Goal: Task Accomplishment & Management: Use online tool/utility

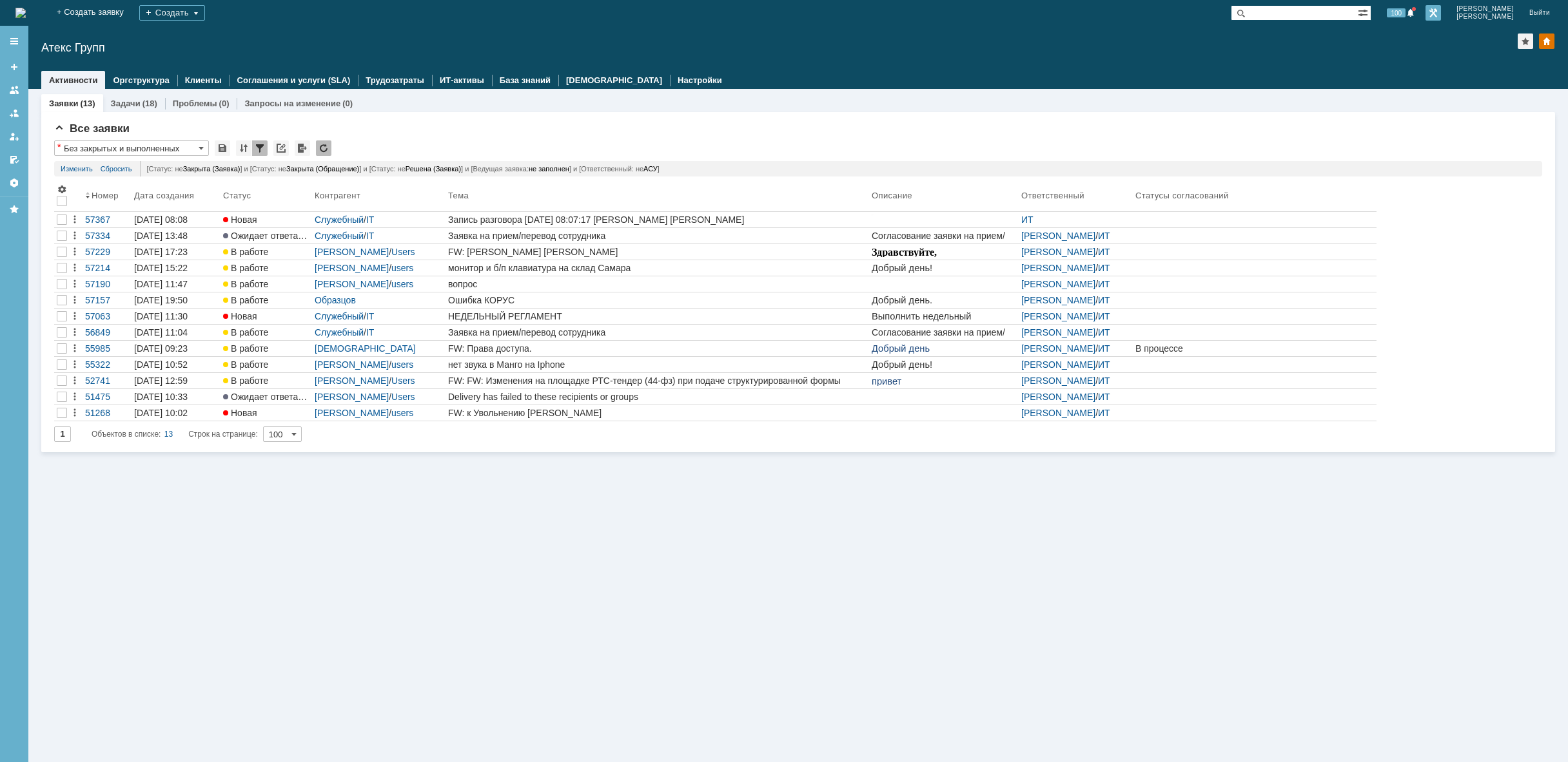
click at [1441, 14] on link at bounding box center [1432, 12] width 15 height 15
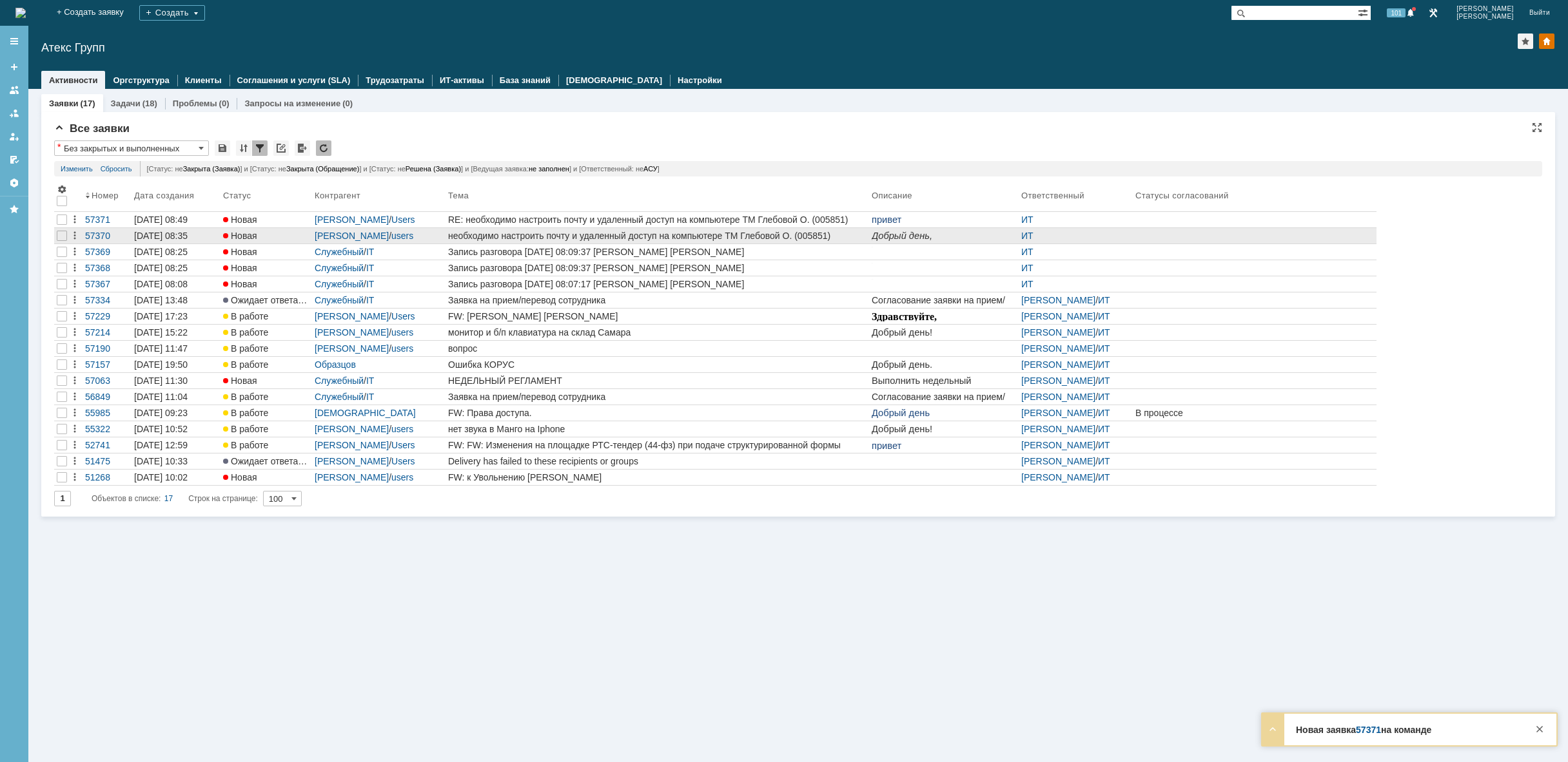
click at [496, 236] on div "необходимо настроить почту и удаленный доступ на компьютере ТМ Глебовой О. (005…" at bounding box center [657, 235] width 419 height 10
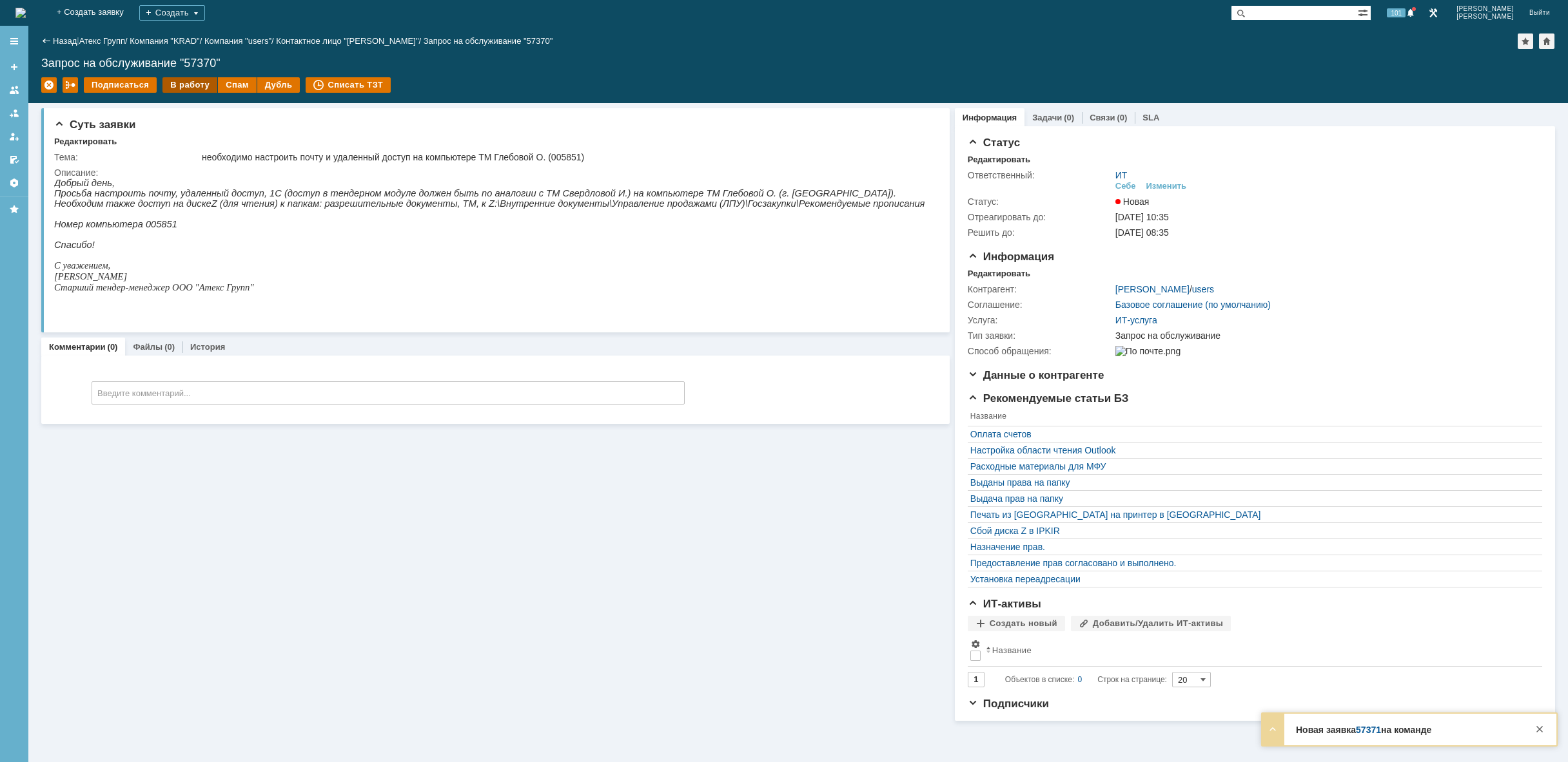
click at [182, 89] on div "В работу" at bounding box center [190, 84] width 55 height 15
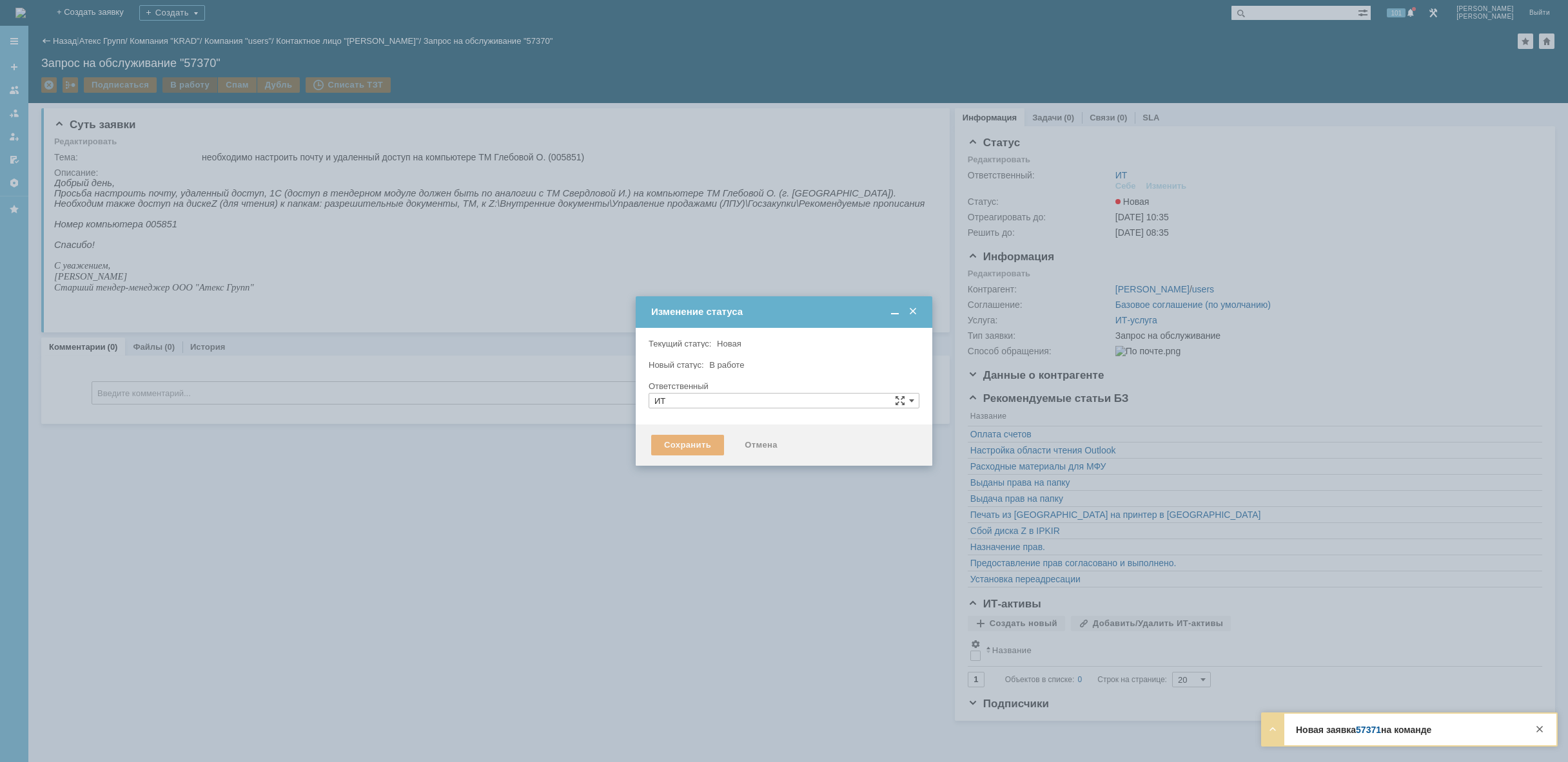
type input "[PERSON_NAME]"
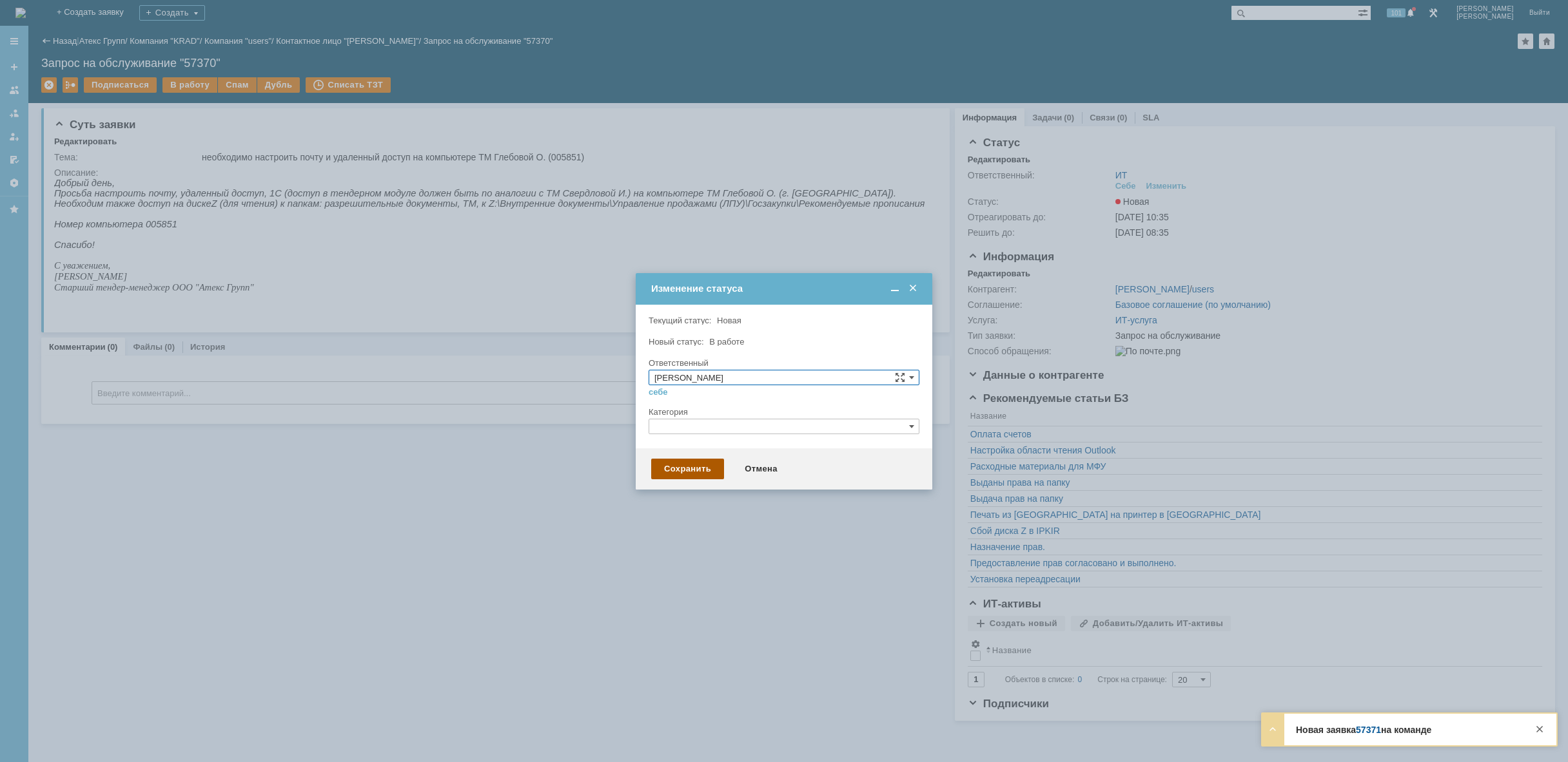
click at [695, 462] on div "Сохранить" at bounding box center [687, 469] width 73 height 21
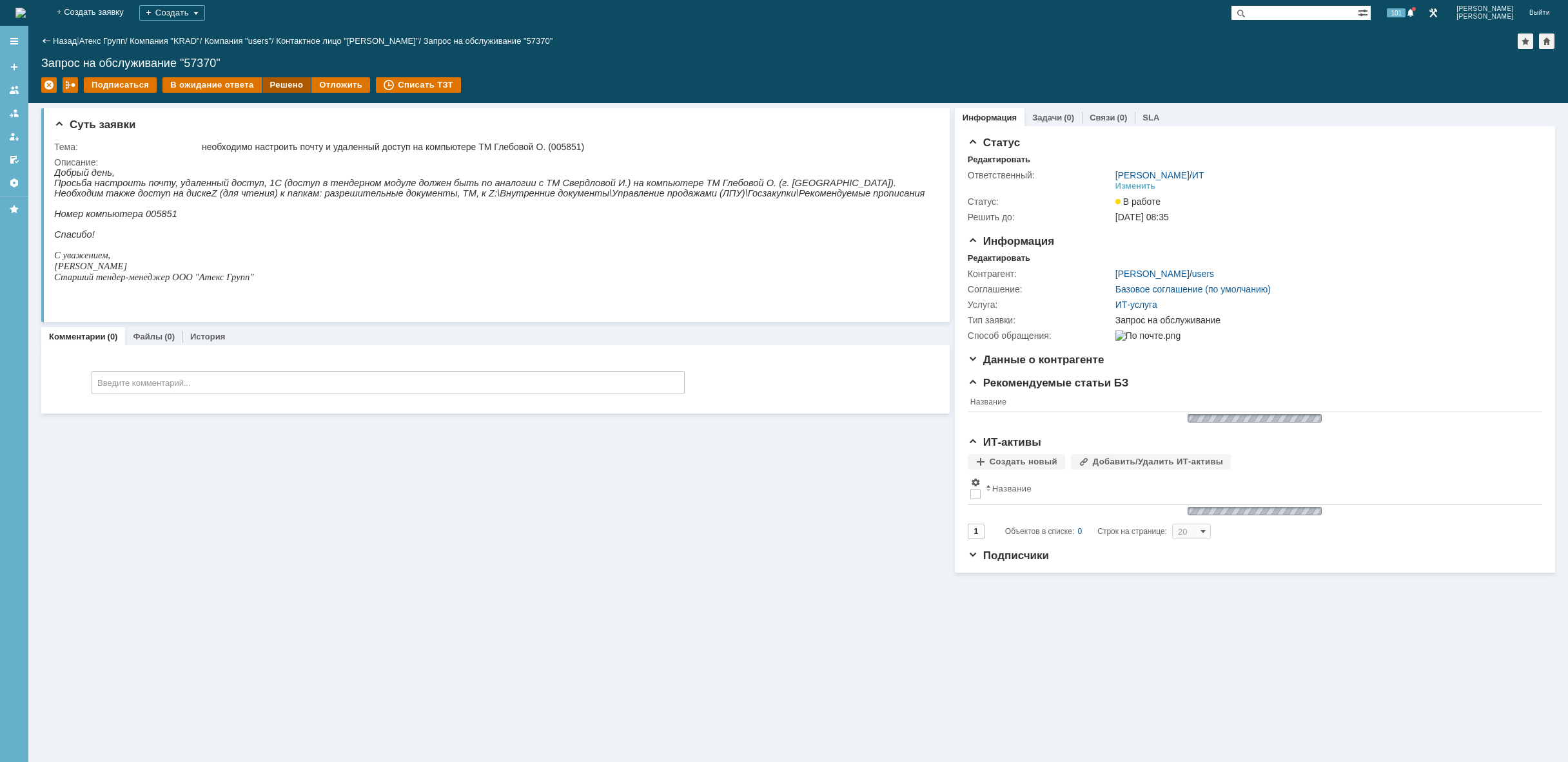
click at [282, 82] on div "Решено" at bounding box center [286, 84] width 49 height 15
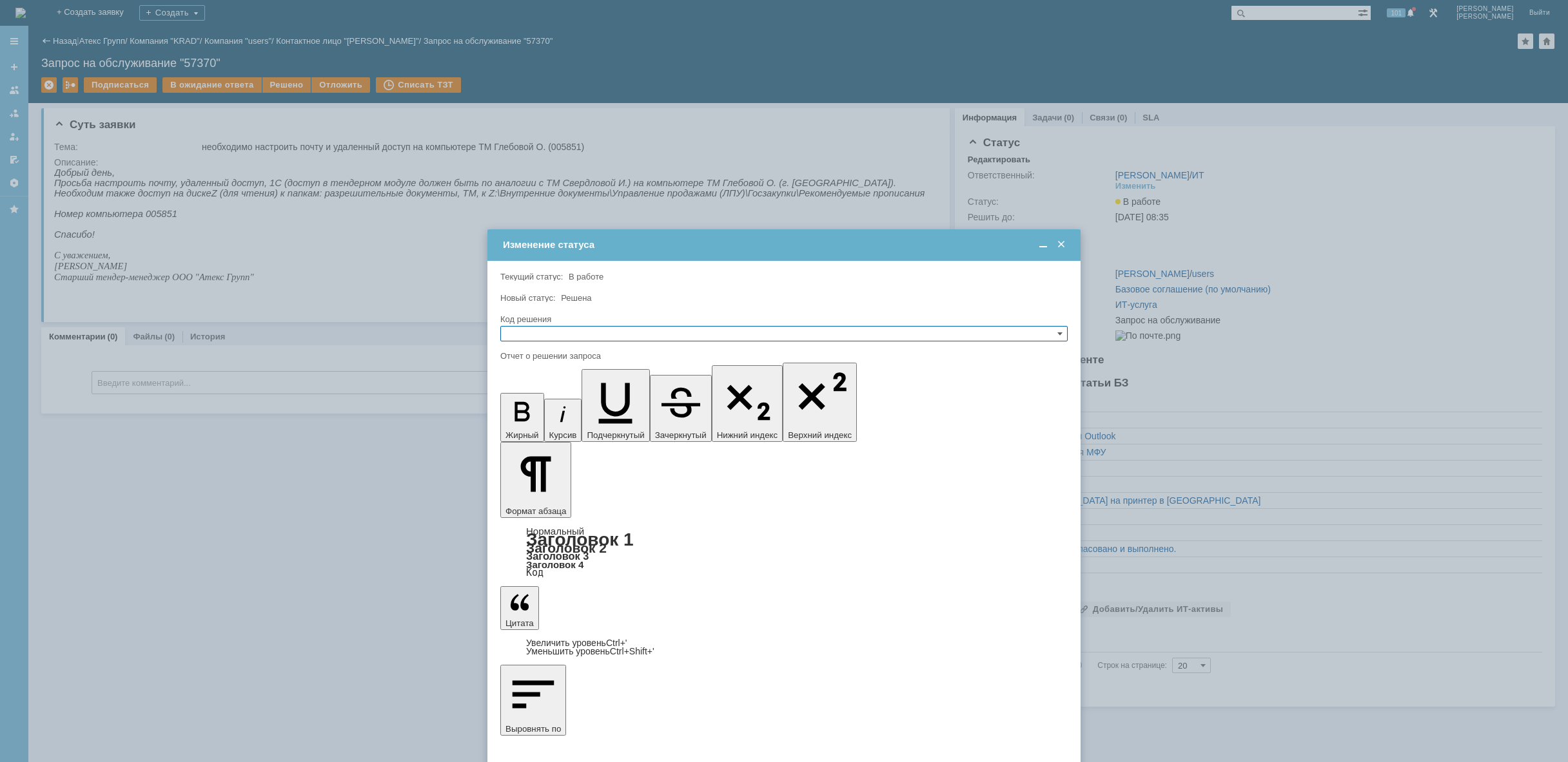
click at [597, 328] on input "text" at bounding box center [783, 333] width 567 height 15
click at [536, 395] on span "Решено" at bounding box center [784, 395] width 556 height 10
type input "Решено"
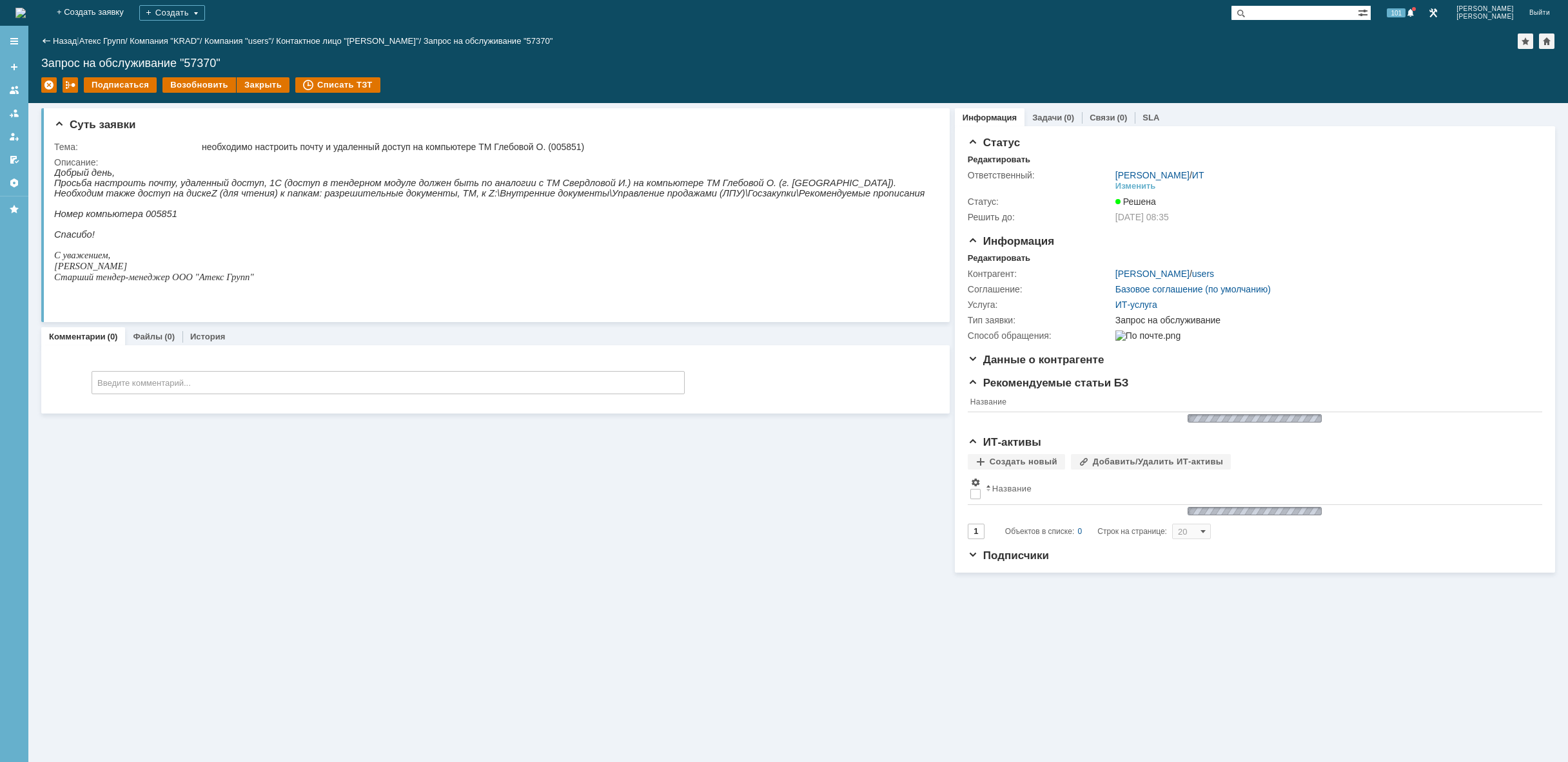
click at [26, 10] on img at bounding box center [20, 13] width 10 height 10
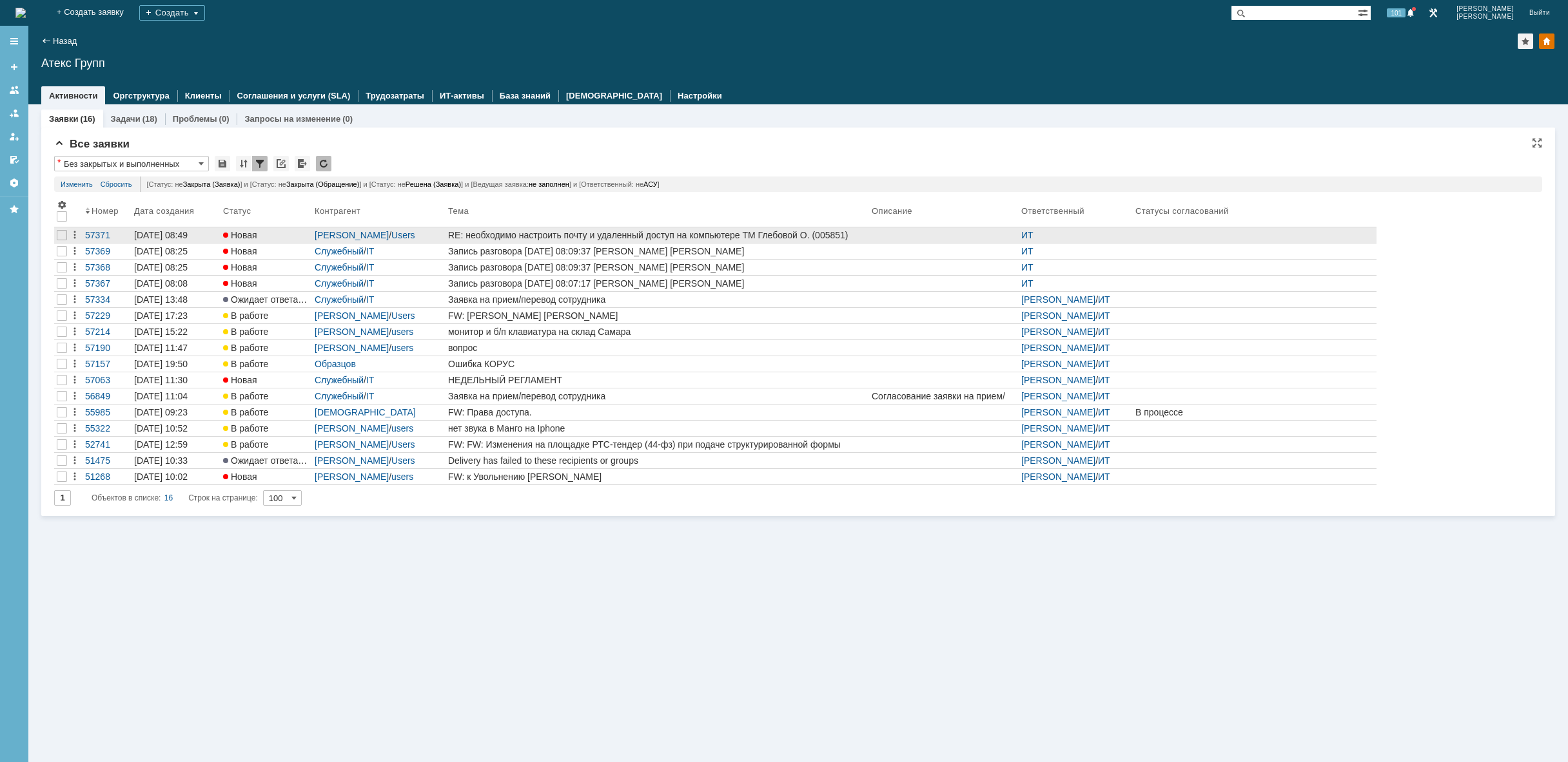
click at [487, 238] on div "RE: необходимо настроить почту и удаленный доступ на компьютере ТМ Глебовой О. …" at bounding box center [657, 235] width 419 height 10
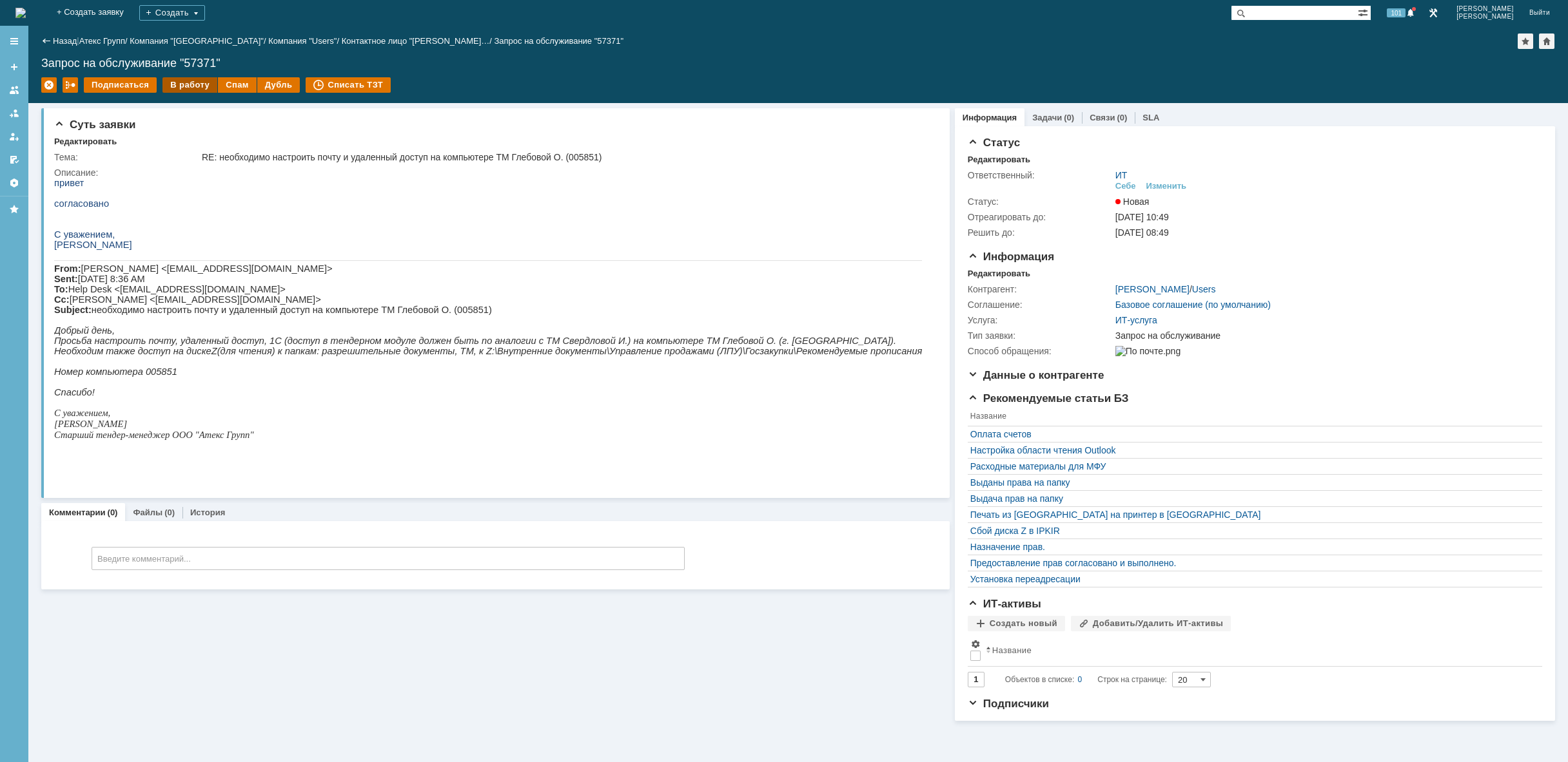
click at [183, 86] on div "В работу" at bounding box center [190, 84] width 55 height 15
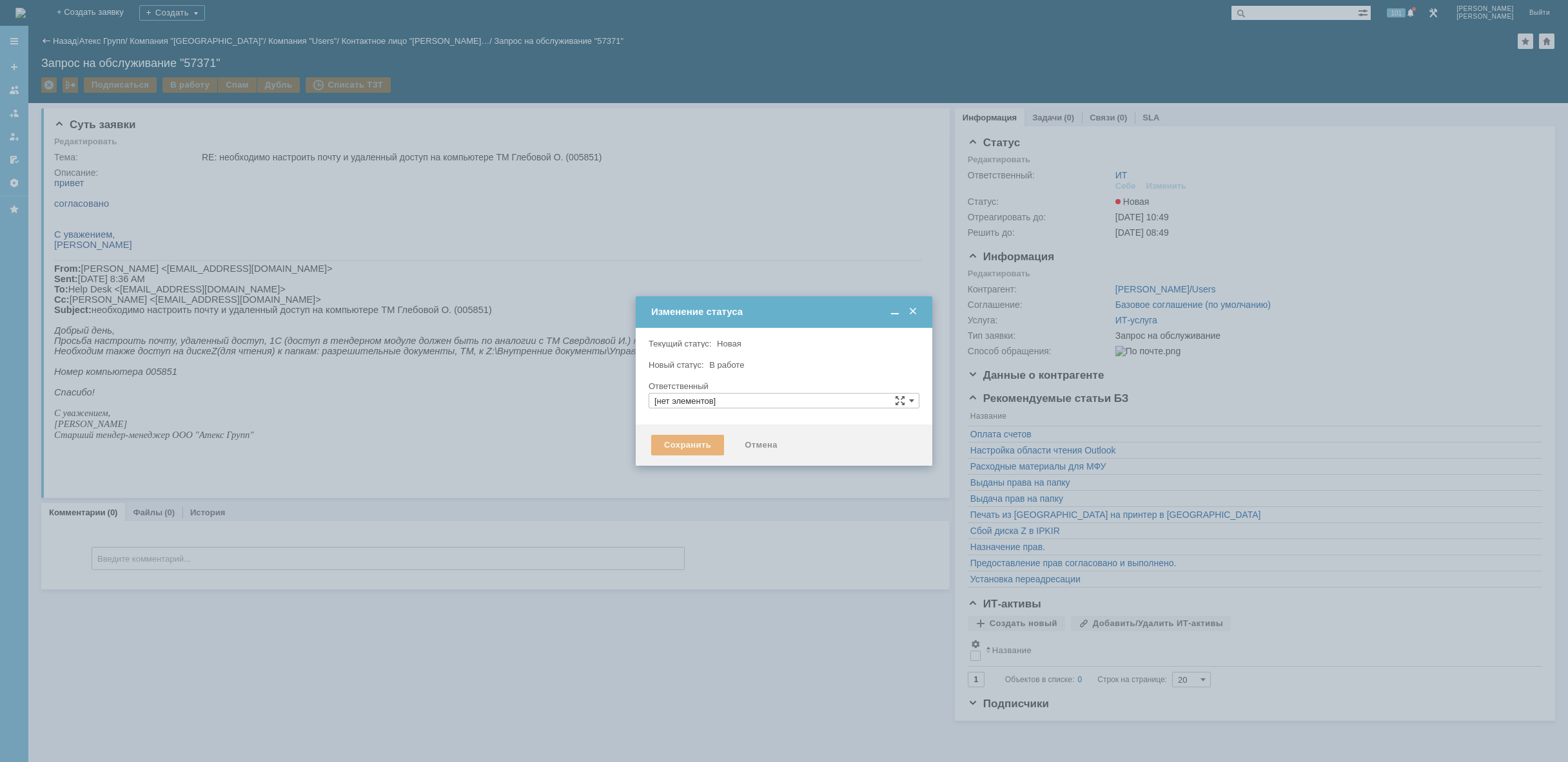
type input "[PERSON_NAME]"
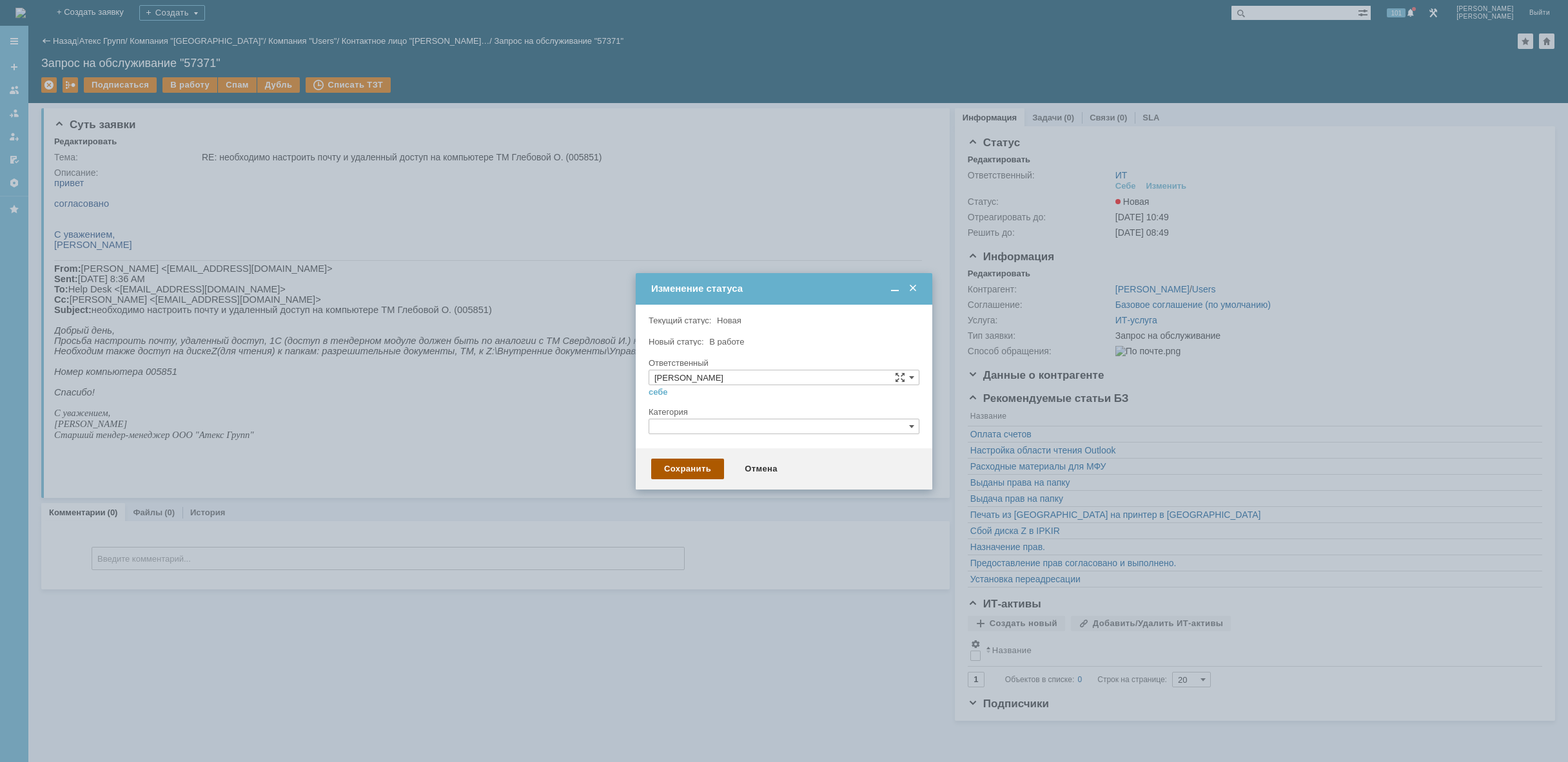
click at [680, 467] on div "Сохранить" at bounding box center [687, 469] width 73 height 21
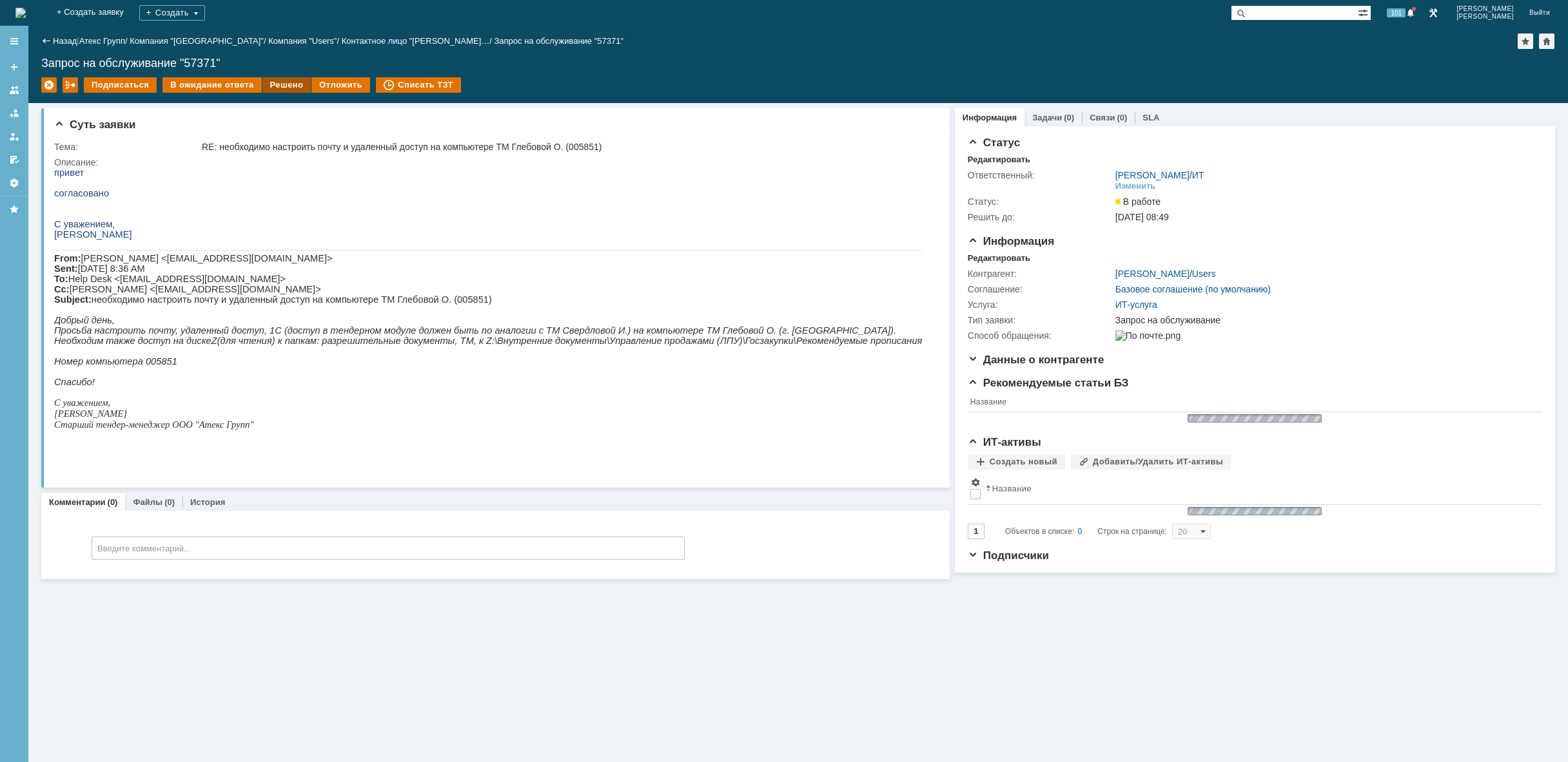
click at [275, 86] on div "Решено" at bounding box center [286, 84] width 49 height 15
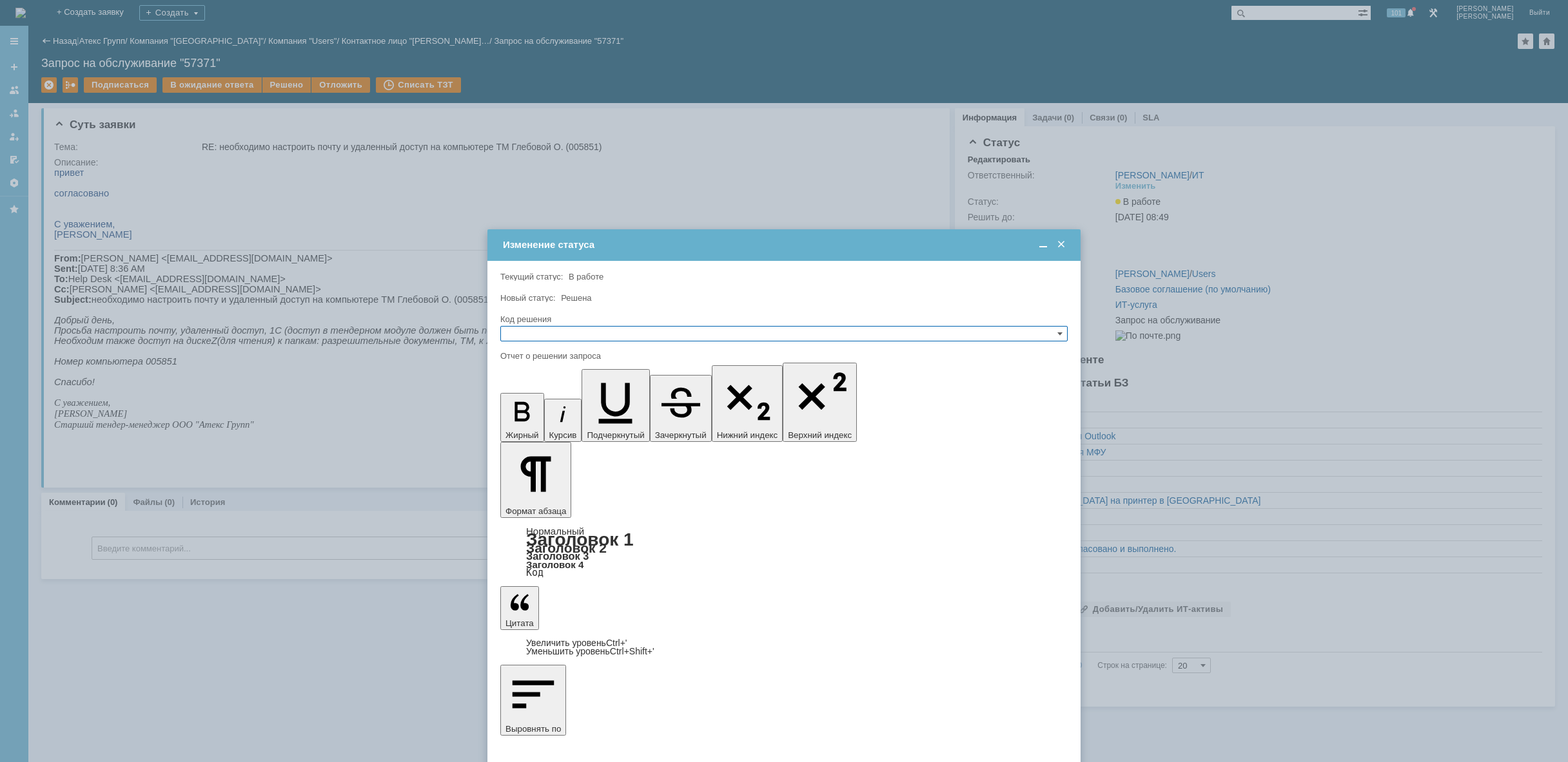
click at [565, 333] on input "text" at bounding box center [783, 333] width 567 height 15
click at [546, 399] on span "Решено" at bounding box center [784, 395] width 556 height 10
type input "Решено"
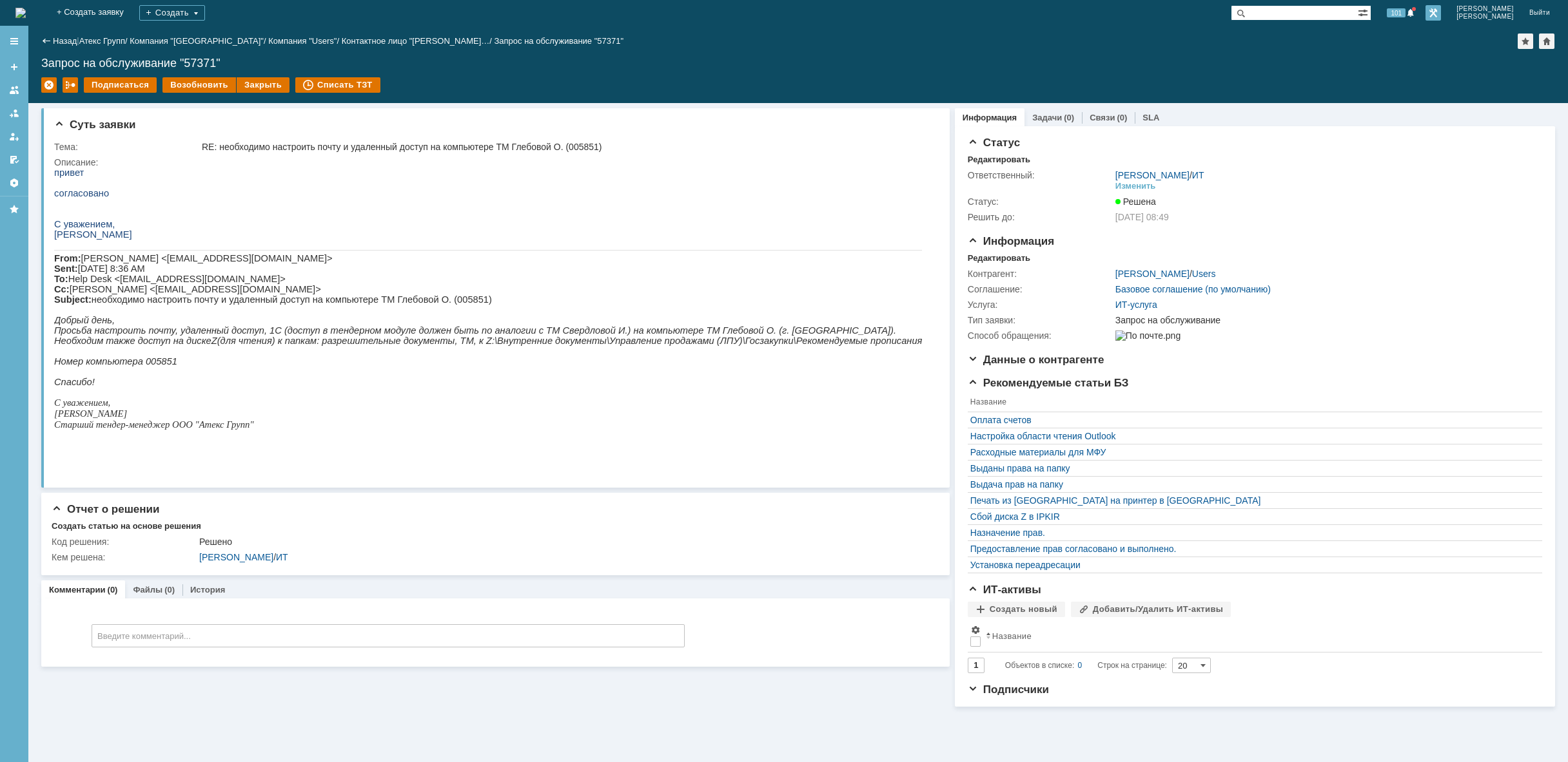
click at [1441, 11] on link at bounding box center [1432, 12] width 15 height 15
